Goal: Information Seeking & Learning: Learn about a topic

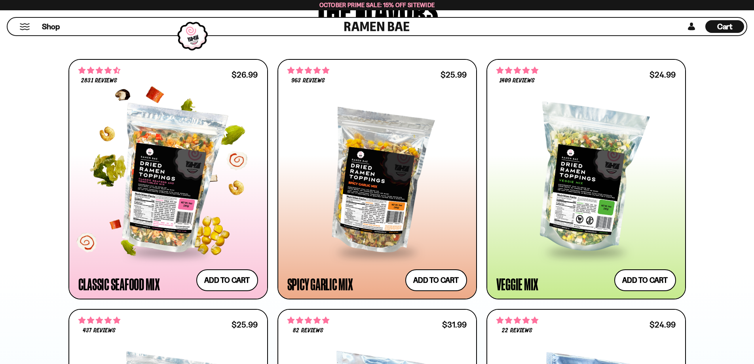
scroll to position [475, 0]
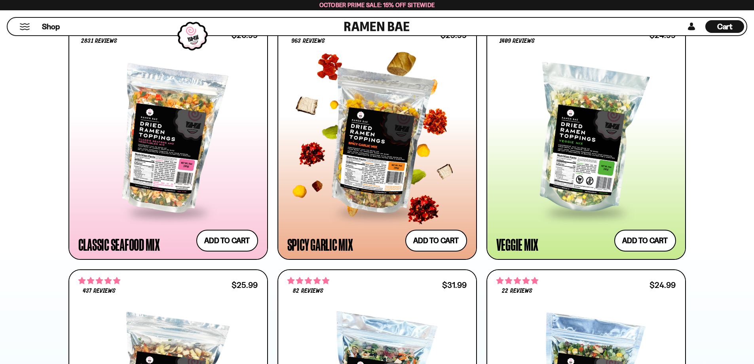
click at [370, 175] on div at bounding box center [378, 139] width 180 height 144
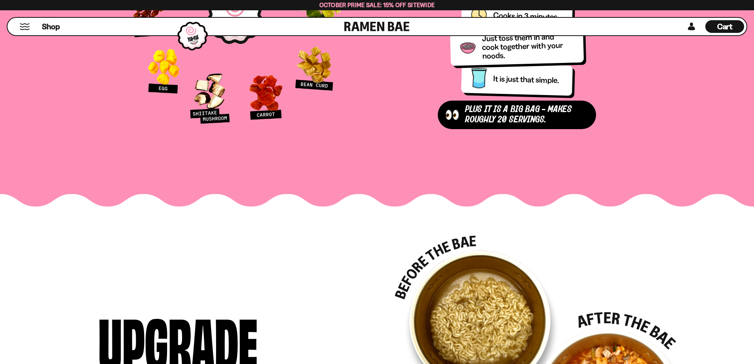
scroll to position [1030, 0]
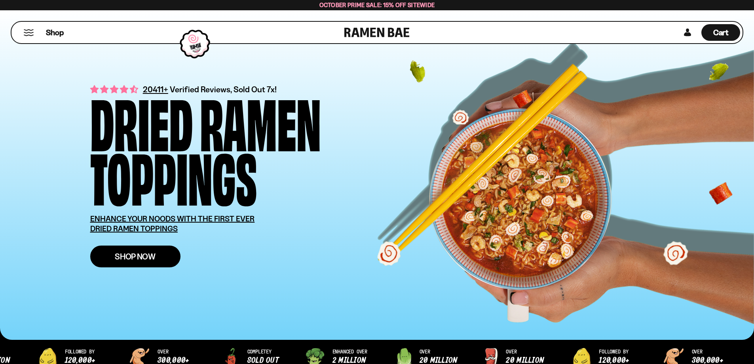
click at [154, 256] on span "Shop Now" at bounding box center [135, 256] width 41 height 8
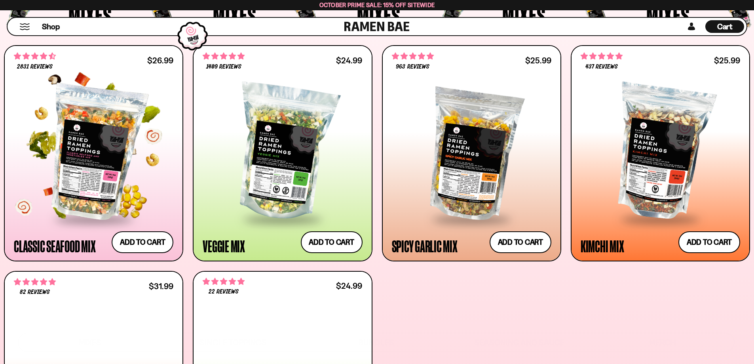
scroll to position [356, 0]
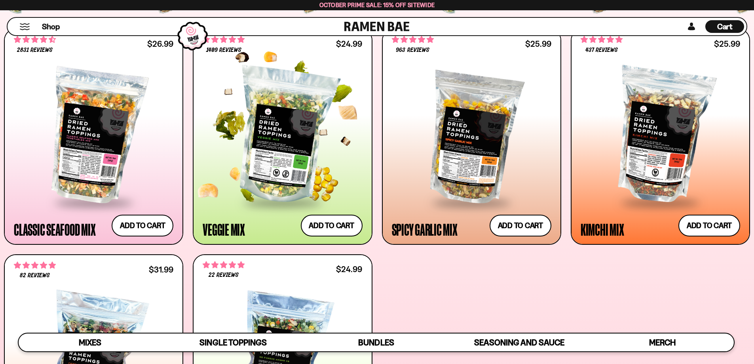
click at [227, 230] on div "Veggie Mix" at bounding box center [224, 229] width 42 height 14
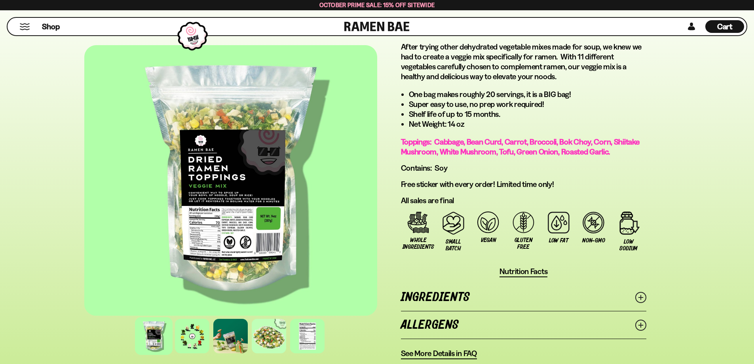
scroll to position [475, 0]
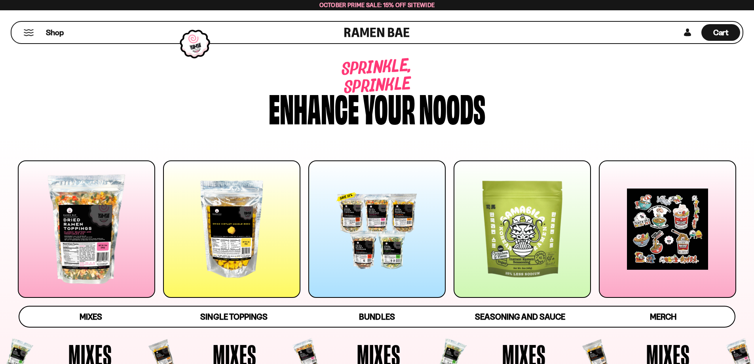
scroll to position [356, 0]
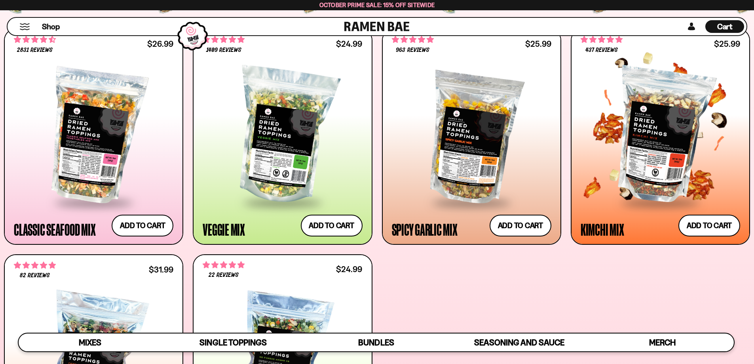
click at [655, 164] on div at bounding box center [661, 136] width 160 height 132
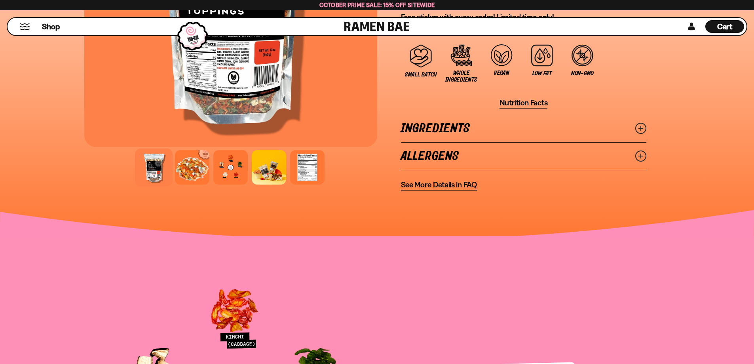
scroll to position [713, 0]
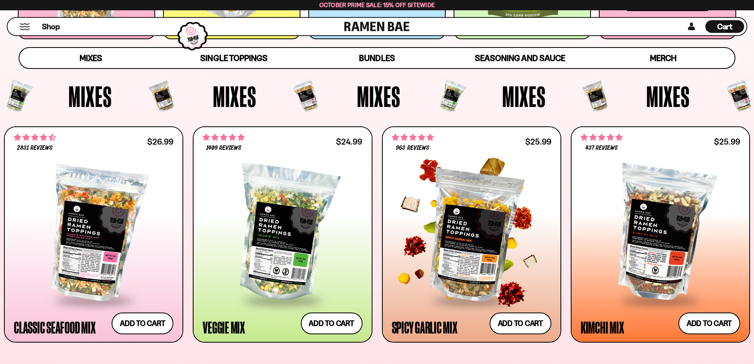
scroll to position [277, 0]
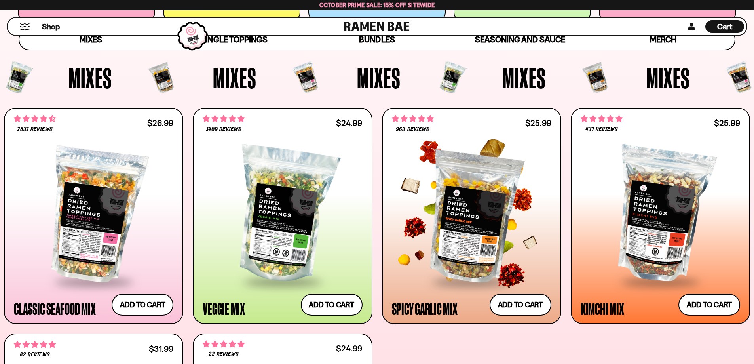
click at [480, 234] on div at bounding box center [472, 215] width 160 height 132
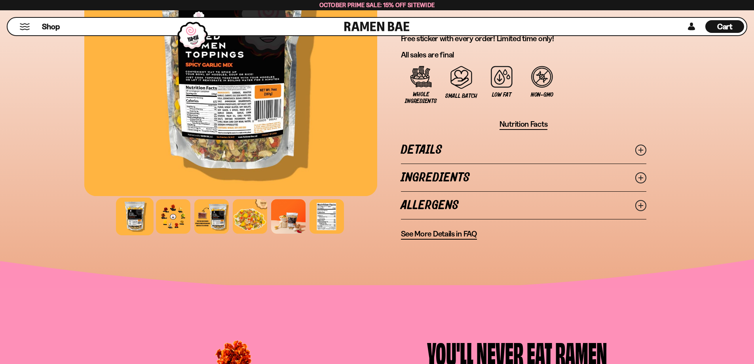
scroll to position [475, 0]
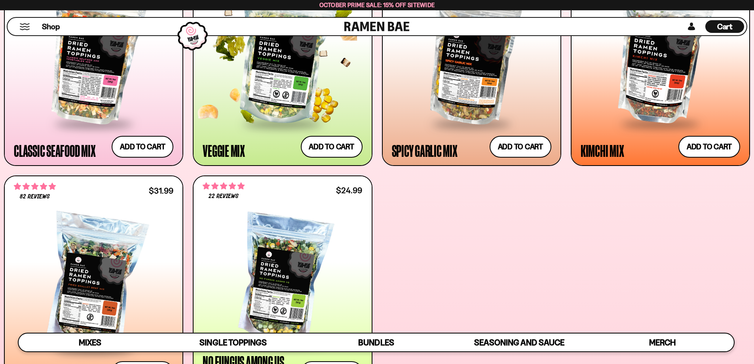
scroll to position [475, 0]
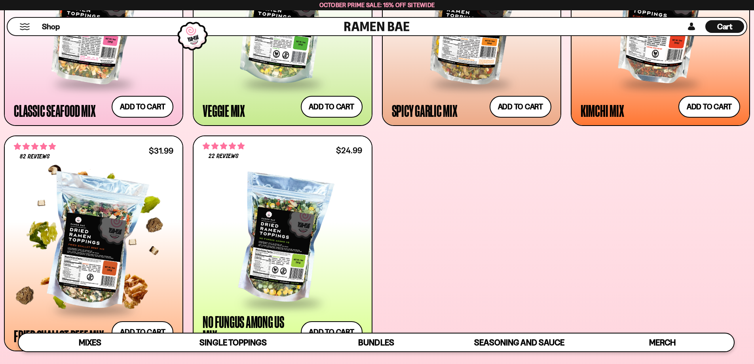
click at [89, 243] on div at bounding box center [94, 243] width 160 height 132
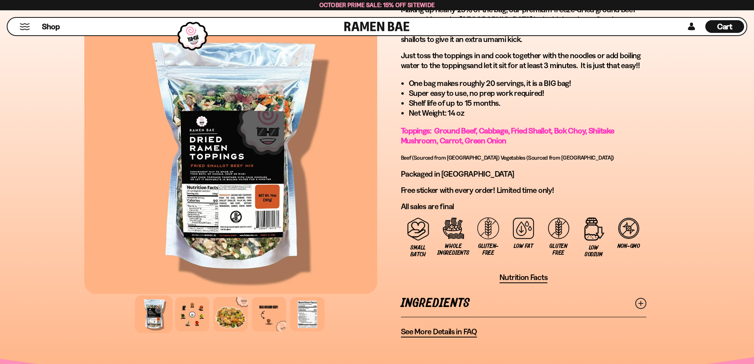
scroll to position [515, 0]
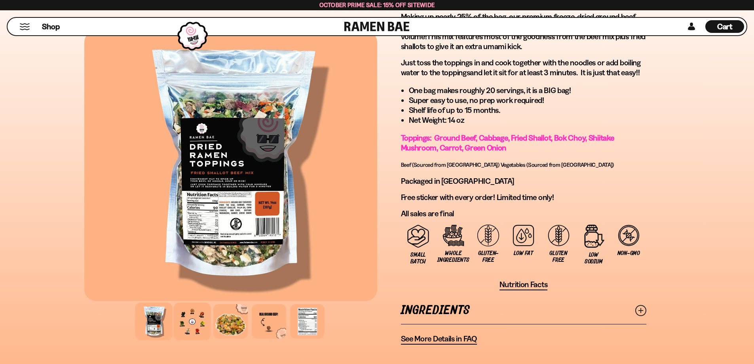
click at [196, 318] on div at bounding box center [192, 322] width 38 height 38
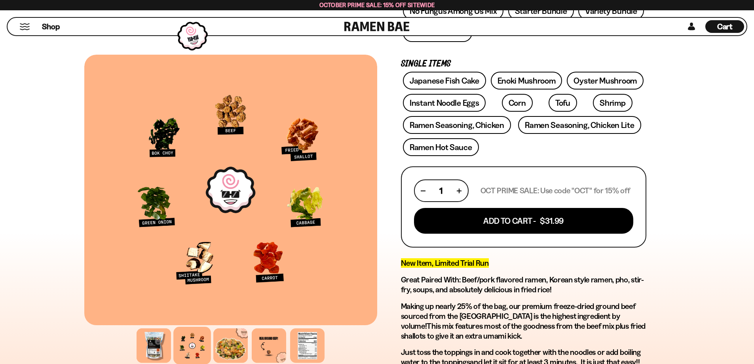
scroll to position [238, 0]
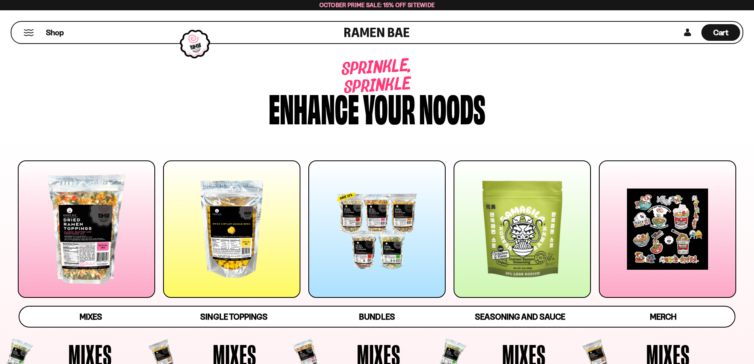
click at [526, 227] on div at bounding box center [522, 228] width 137 height 137
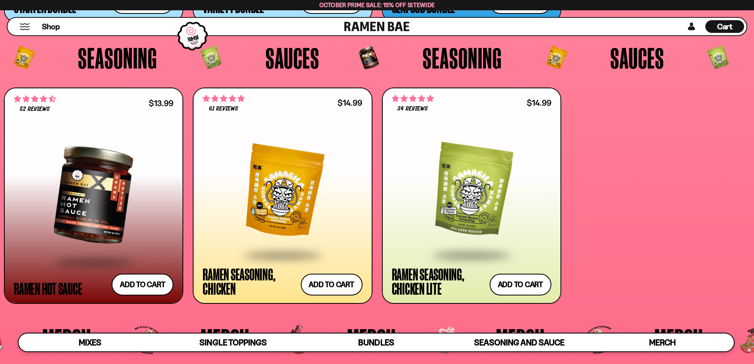
scroll to position [2270, 0]
click at [297, 186] on div at bounding box center [283, 191] width 160 height 126
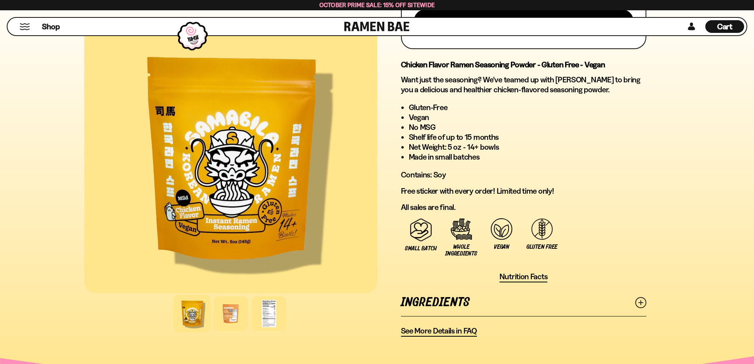
scroll to position [436, 0]
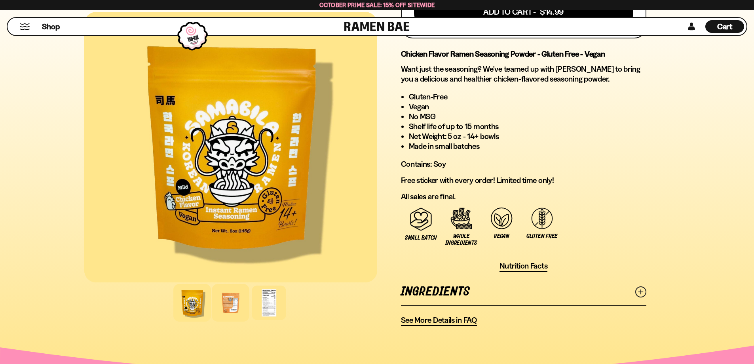
click at [225, 308] on div at bounding box center [231, 303] width 38 height 38
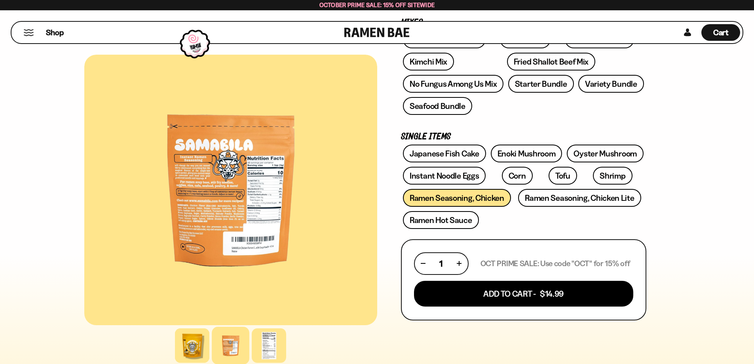
scroll to position [40, 0]
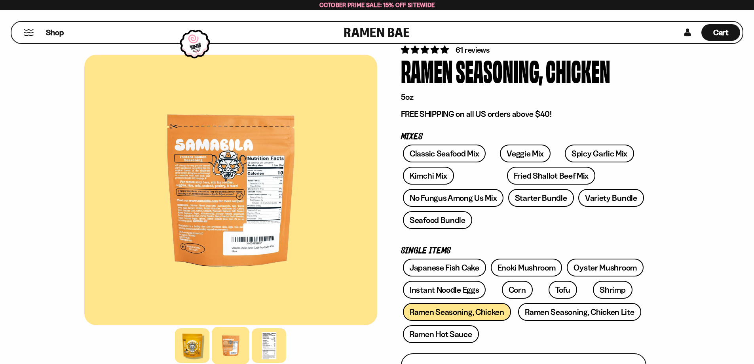
click at [241, 183] on div at bounding box center [230, 190] width 293 height 270
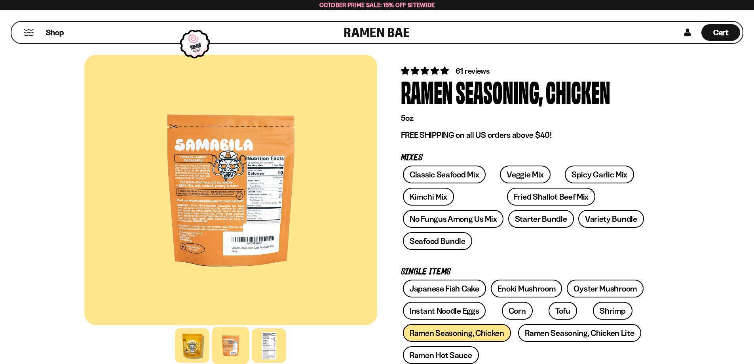
scroll to position [0, 0]
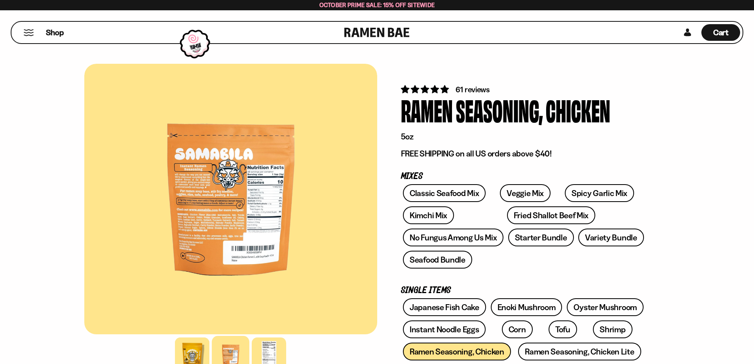
click at [216, 230] on div at bounding box center [230, 199] width 293 height 270
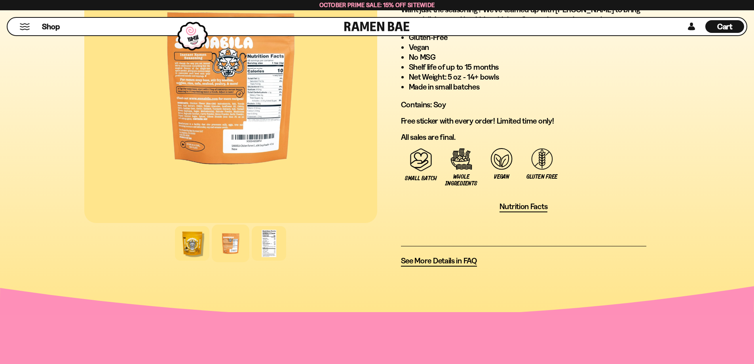
scroll to position [515, 0]
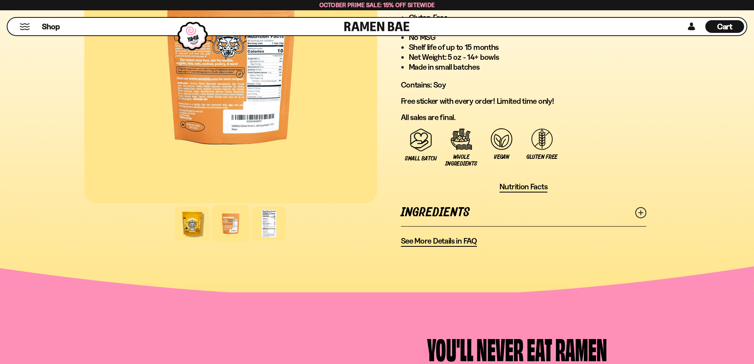
click at [471, 240] on span "See More Details in FAQ" at bounding box center [439, 241] width 76 height 10
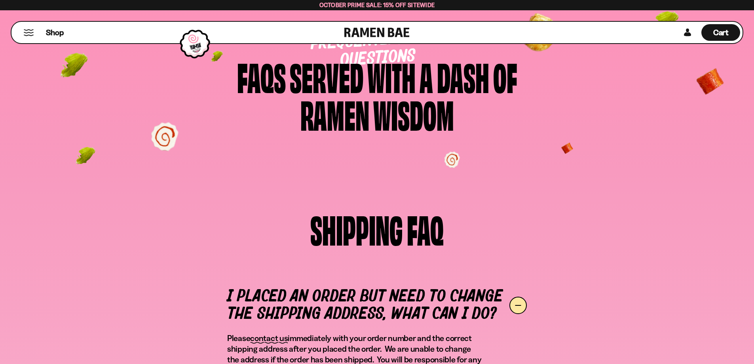
scroll to position [198, 0]
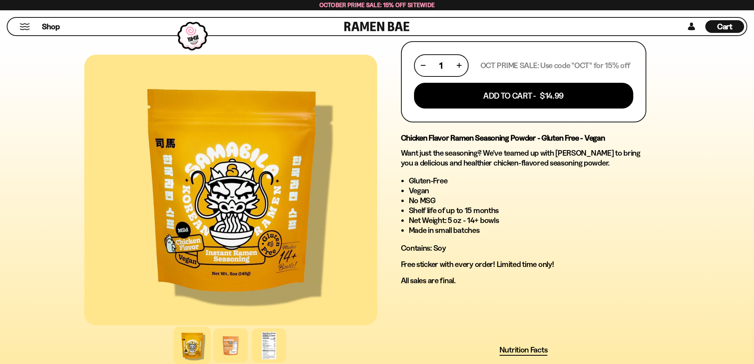
scroll to position [475, 0]
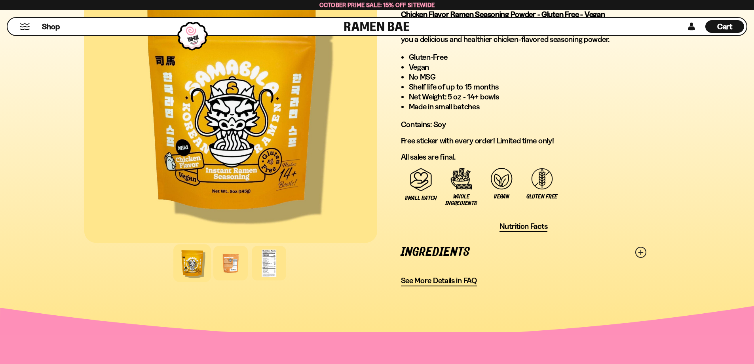
click at [638, 249] on icon at bounding box center [641, 252] width 11 height 11
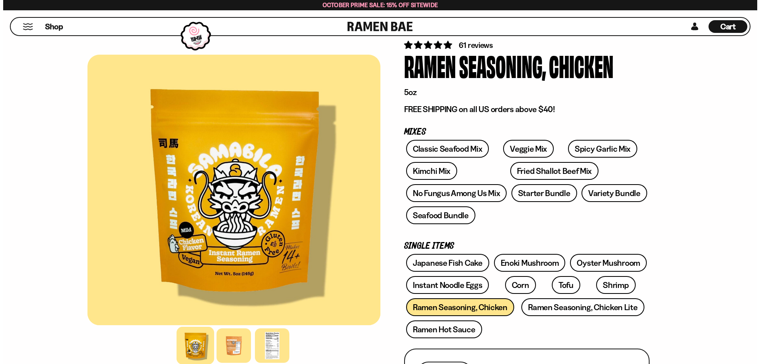
scroll to position [0, 0]
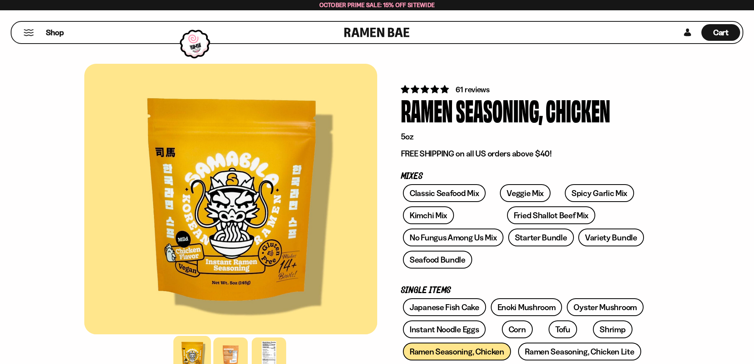
click at [25, 33] on button "Mobile Menu Trigger" at bounding box center [28, 32] width 11 height 7
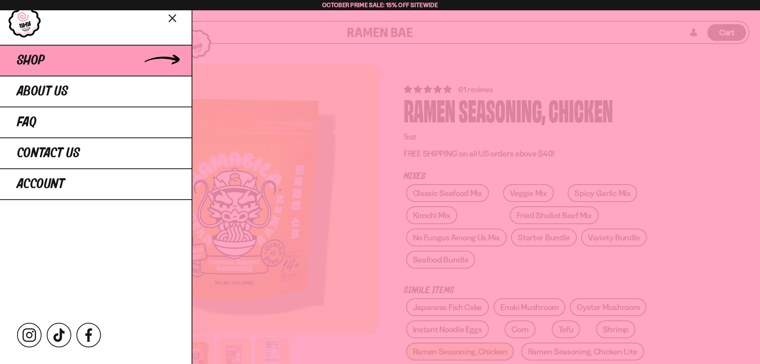
click at [33, 63] on span "Shop" at bounding box center [31, 60] width 28 height 14
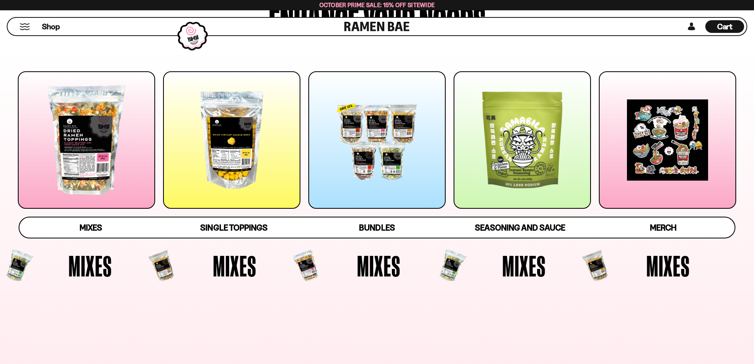
scroll to position [119, 0]
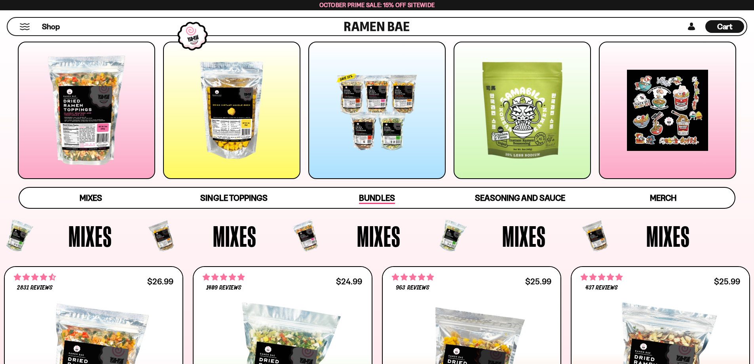
click at [383, 198] on span "Bundles" at bounding box center [377, 198] width 36 height 11
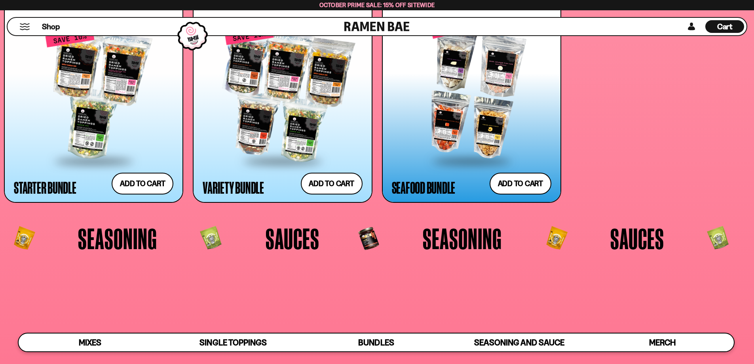
scroll to position [2107, 0]
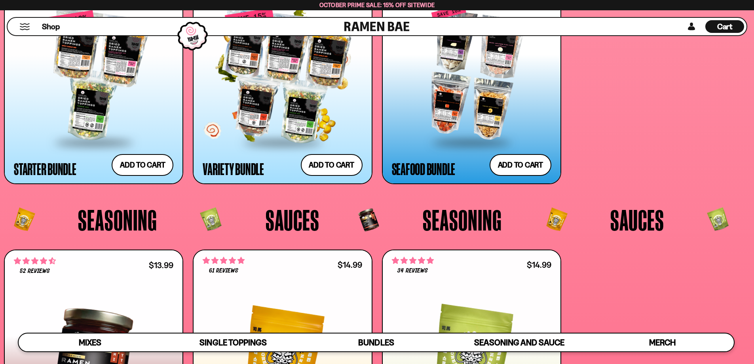
click at [280, 116] on div at bounding box center [283, 76] width 160 height 132
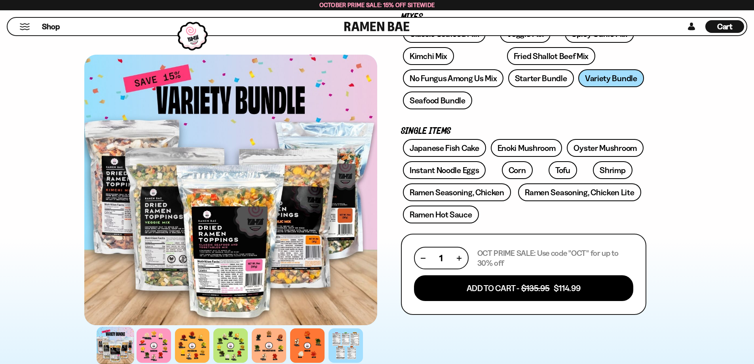
scroll to position [158, 0]
click at [124, 349] on div at bounding box center [116, 346] width 38 height 38
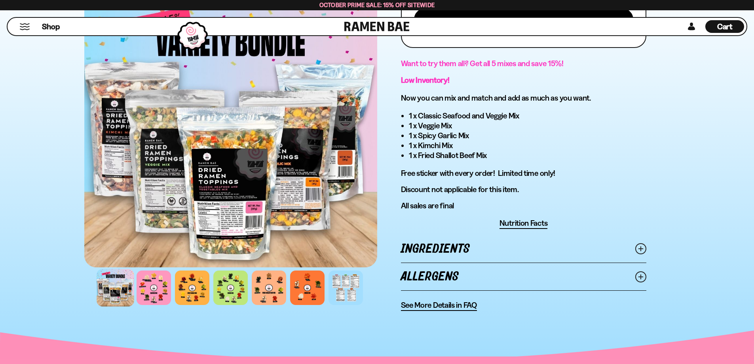
scroll to position [317, 0]
